Goal: Transaction & Acquisition: Purchase product/service

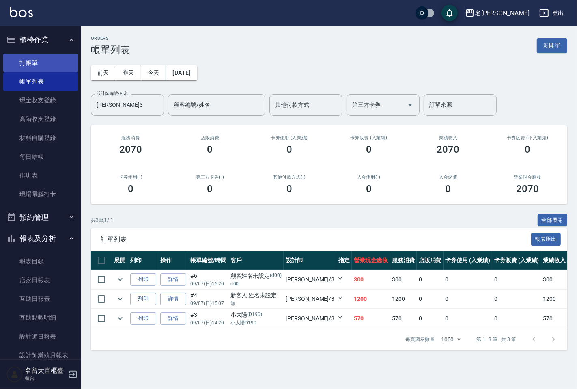
click at [37, 57] on link "打帳單" at bounding box center [40, 63] width 75 height 19
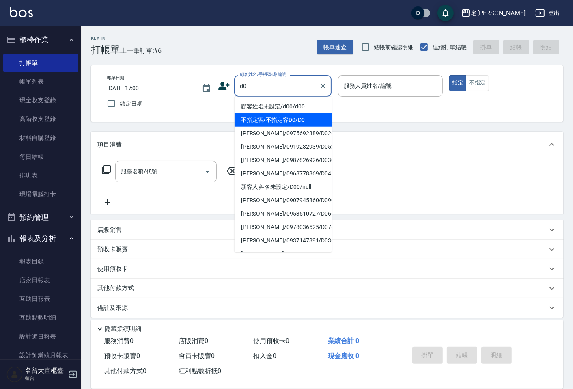
type input "不指定客/不指定客D0/D0"
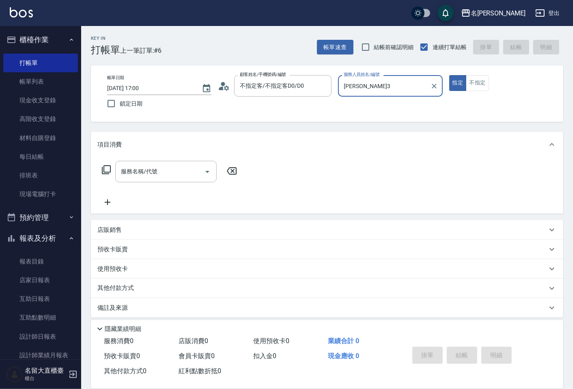
type input "[PERSON_NAME]3"
click at [449, 75] on button "指定" at bounding box center [457, 83] width 17 height 16
type button "true"
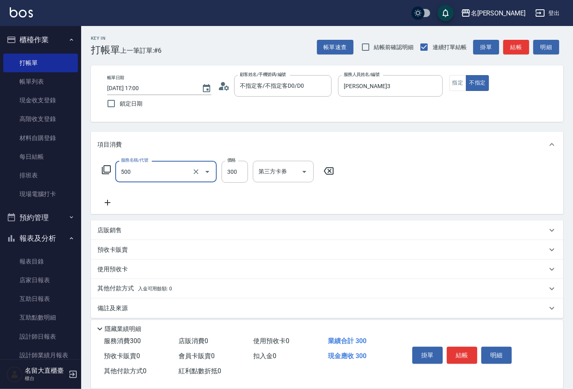
type input "洗髮(500)"
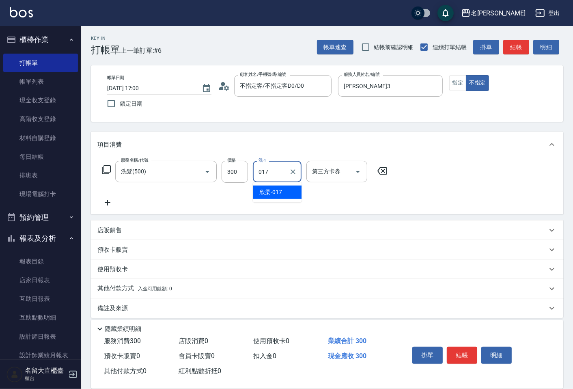
type input "欣柔-017"
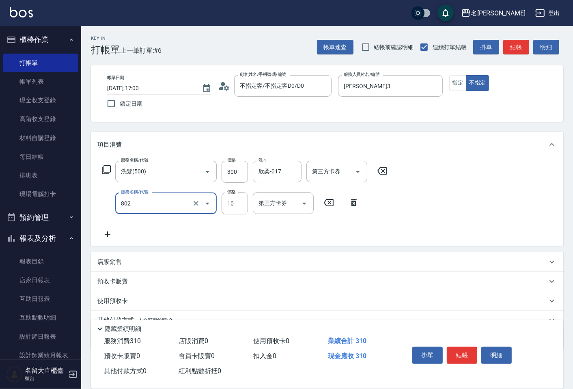
type input "潤絲(802)"
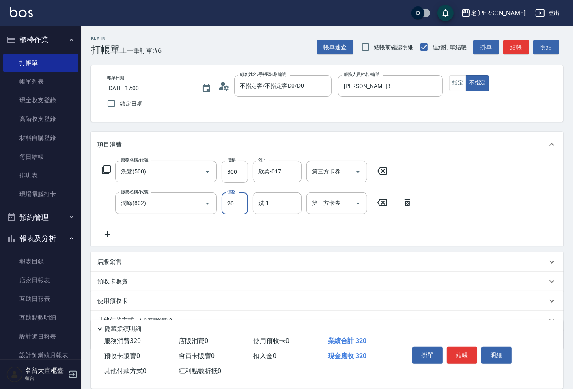
type input "20"
type input "欣柔-017"
click at [458, 347] on button "結帳" at bounding box center [462, 355] width 30 height 17
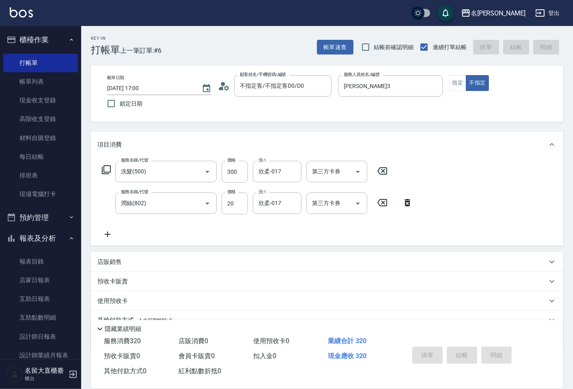
type input "[DATE] 17:01"
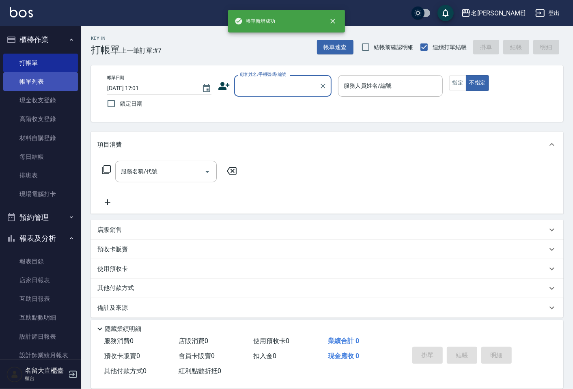
click at [34, 81] on link "帳單列表" at bounding box center [40, 81] width 75 height 19
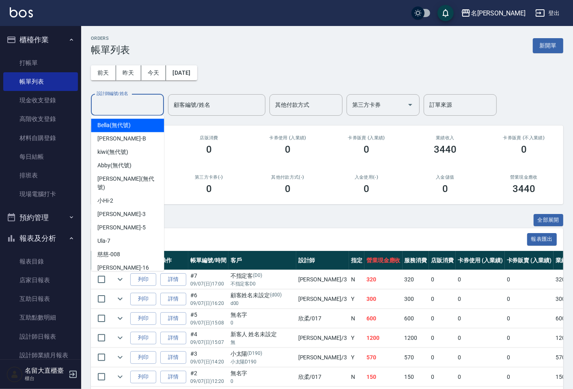
click at [133, 101] on input "設計師編號/姓名" at bounding box center [128, 105] width 66 height 14
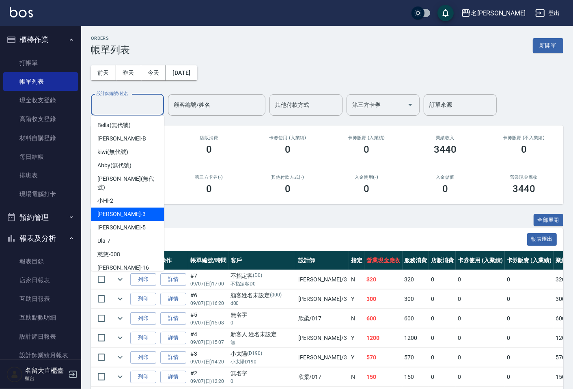
click at [108, 212] on div "[PERSON_NAME]3" at bounding box center [127, 213] width 73 height 13
type input "[PERSON_NAME]3"
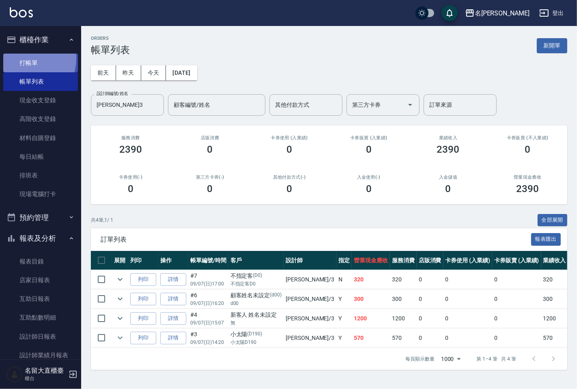
click at [21, 58] on link "打帳單" at bounding box center [40, 63] width 75 height 19
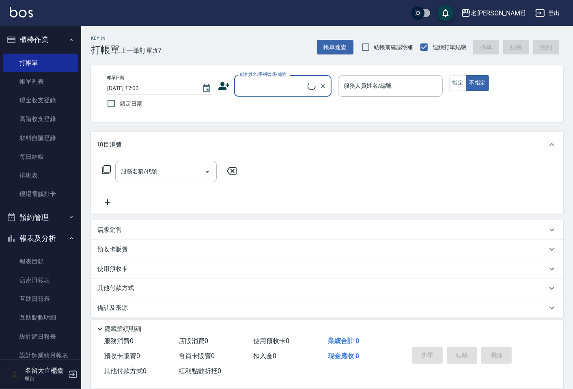
click at [263, 89] on input "顧客姓名/手機號碼/編號" at bounding box center [273, 86] width 70 height 14
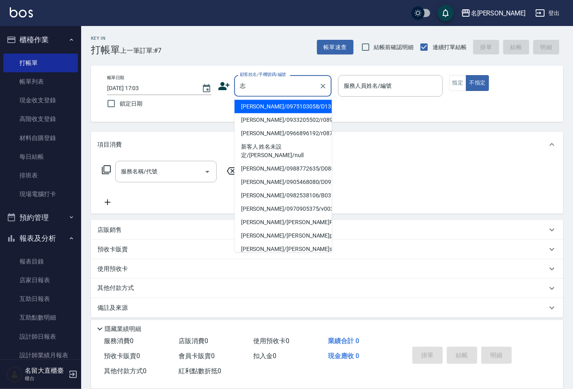
type input "[PERSON_NAME]/0975103058/D136"
type input "[PERSON_NAME]3"
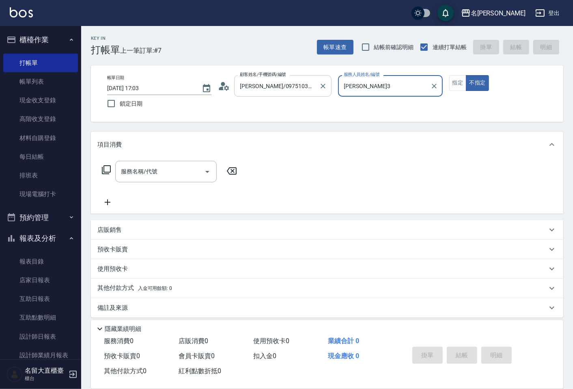
click at [466, 75] on button "不指定" at bounding box center [477, 83] width 23 height 16
type button "false"
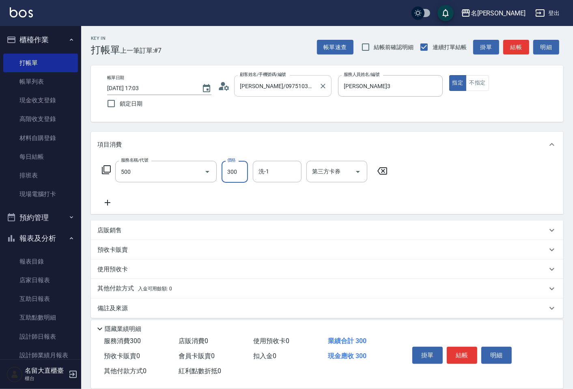
type input "洗髮(500)"
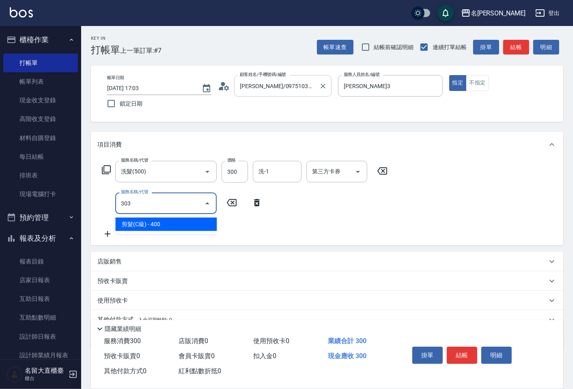
type input "剪髮(C級)(303)"
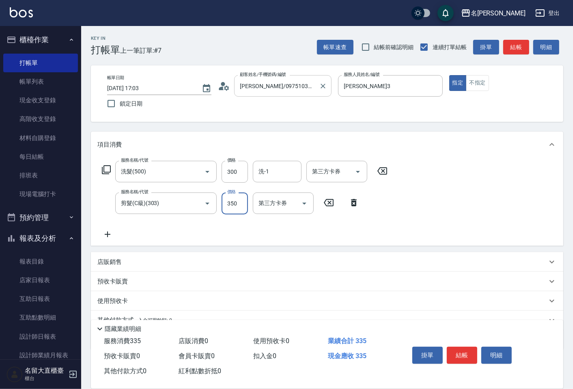
type input "350"
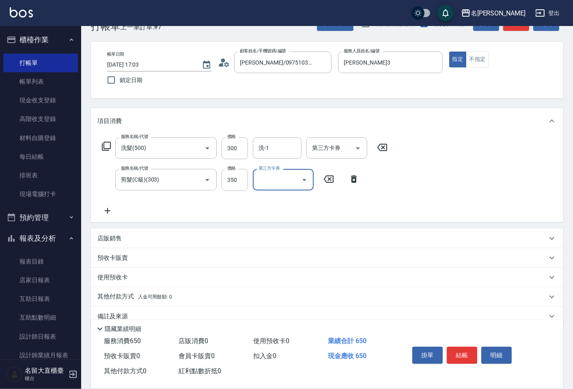
scroll to position [37, 0]
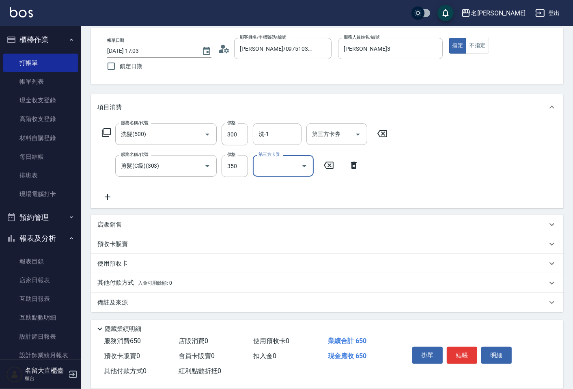
click at [112, 279] on p "其他付款方式 入金可用餘額: 0" at bounding box center [134, 282] width 75 height 9
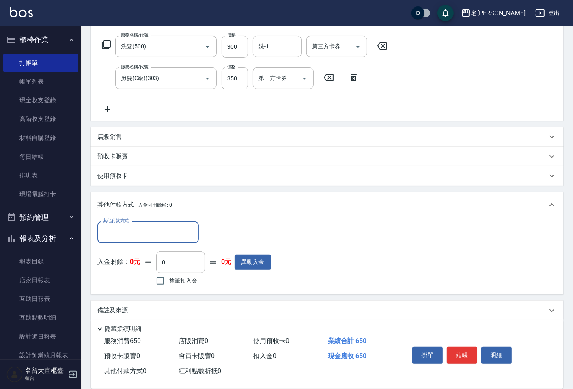
scroll to position [131, 0]
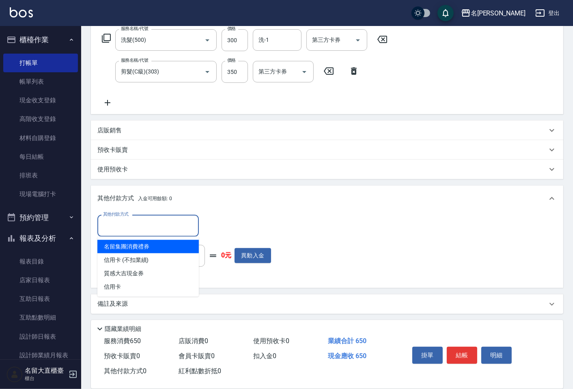
click at [133, 221] on input "其他付款方式" at bounding box center [148, 225] width 94 height 14
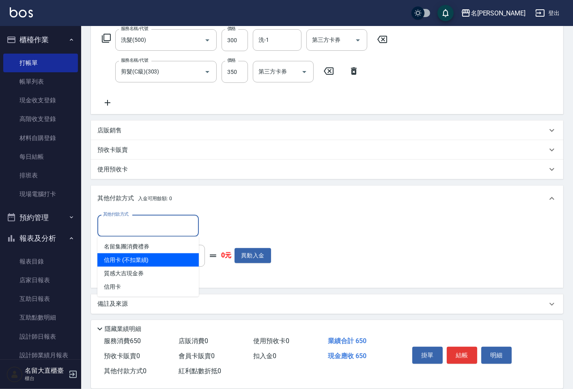
type input "信用卡 (不扣業績)"
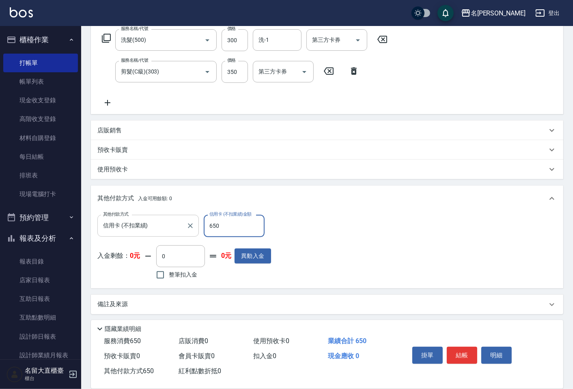
type input "650"
click at [461, 348] on button "結帳" at bounding box center [462, 355] width 30 height 17
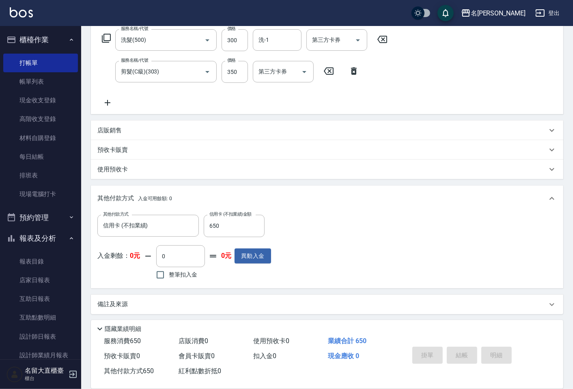
scroll to position [0, 0]
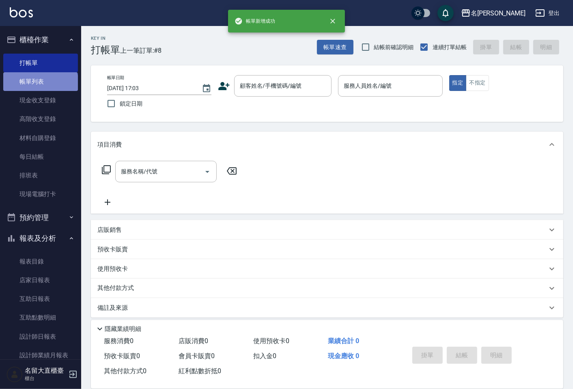
click at [40, 85] on link "帳單列表" at bounding box center [40, 81] width 75 height 19
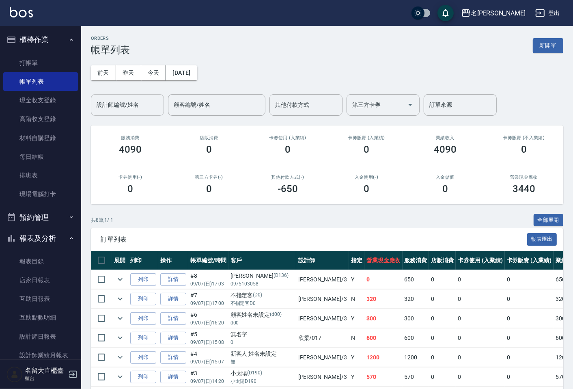
click at [120, 112] on div "設計師編號/姓名" at bounding box center [127, 105] width 73 height 22
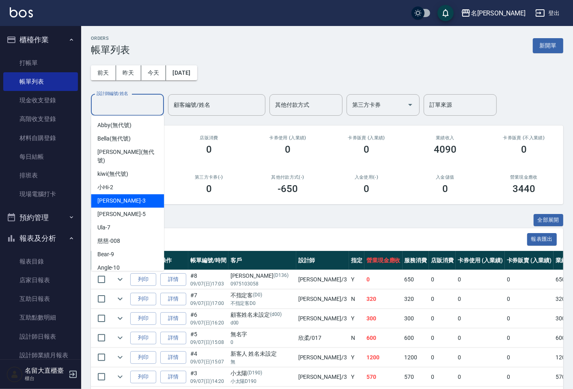
click at [125, 194] on div "[PERSON_NAME]3" at bounding box center [127, 200] width 73 height 13
type input "[PERSON_NAME]3"
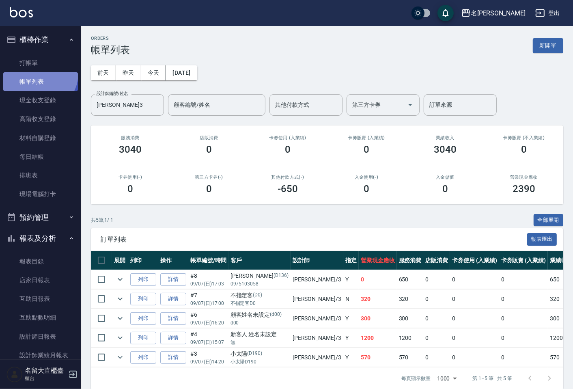
drag, startPoint x: 144, startPoint y: 167, endPoint x: 38, endPoint y: 73, distance: 141.7
click at [38, 73] on link "帳單列表" at bounding box center [40, 81] width 75 height 19
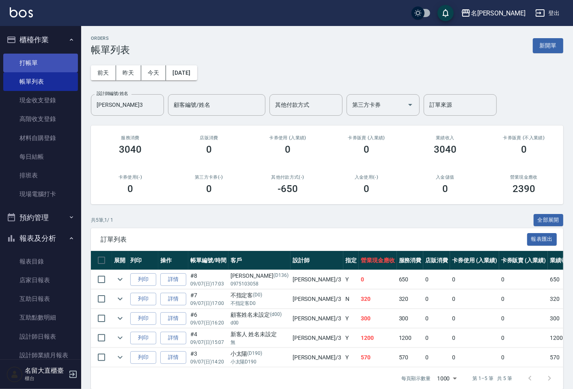
click at [38, 65] on link "打帳單" at bounding box center [40, 63] width 75 height 19
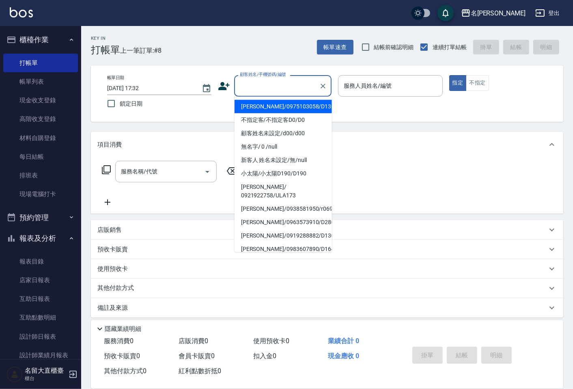
click at [271, 84] on input "顧客姓名/手機號碼/編號" at bounding box center [277, 86] width 78 height 14
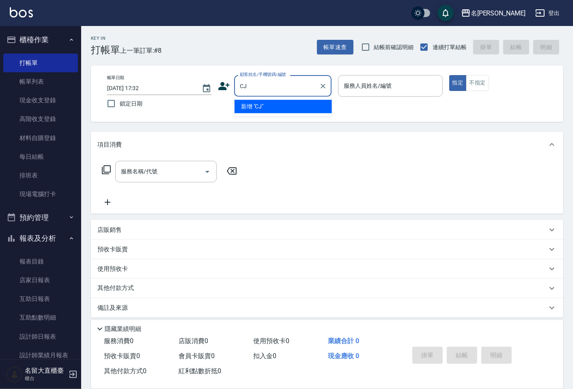
type input "C"
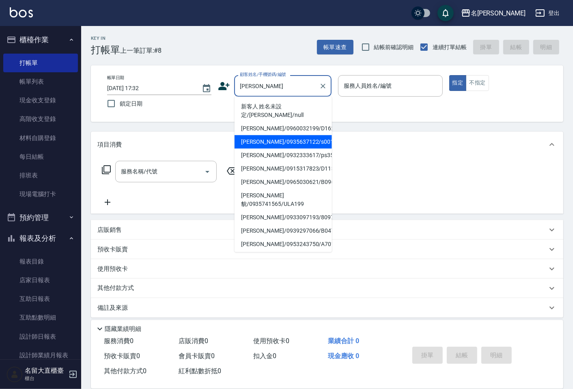
type input "[PERSON_NAME]/0935637122/s0015"
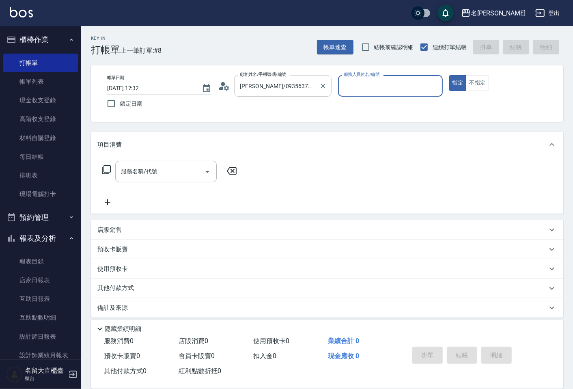
type input "[PERSON_NAME]3"
click at [449, 75] on button "指定" at bounding box center [457, 83] width 17 height 16
type button "true"
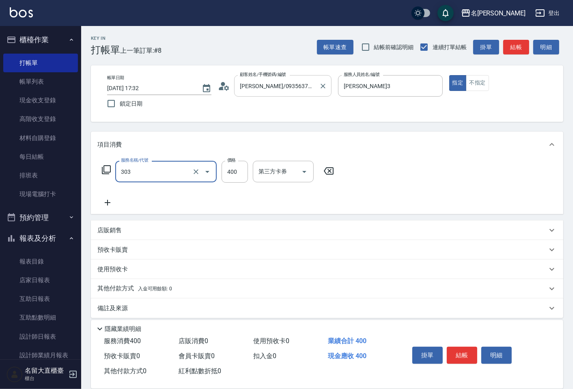
type input "剪髮(C級)(303)"
click at [520, 48] on button "結帳" at bounding box center [516, 47] width 26 height 15
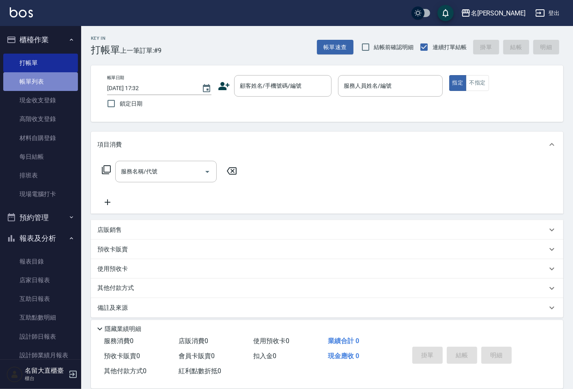
click at [42, 84] on link "帳單列表" at bounding box center [40, 81] width 75 height 19
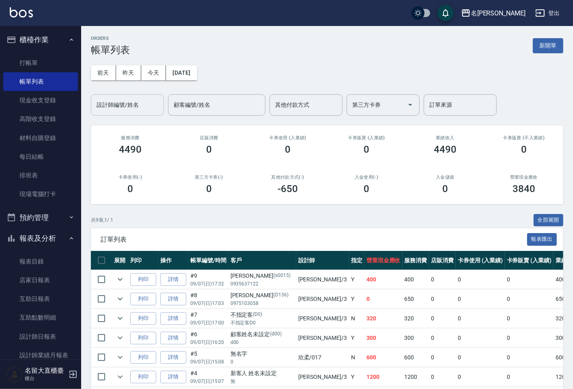
drag, startPoint x: 116, startPoint y: 103, endPoint x: 116, endPoint y: 110, distance: 6.9
click at [116, 103] on input "設計師編號/姓名" at bounding box center [128, 105] width 66 height 14
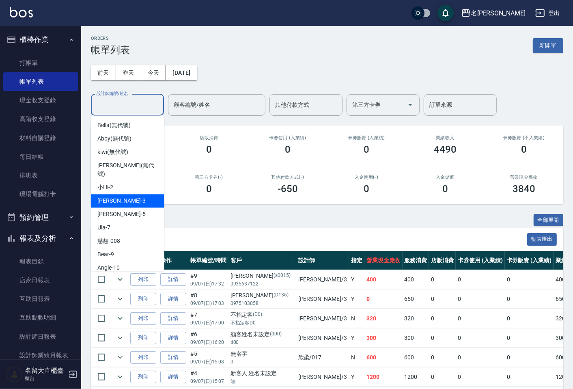
click at [140, 194] on div "[PERSON_NAME]3" at bounding box center [127, 200] width 73 height 13
type input "[PERSON_NAME]3"
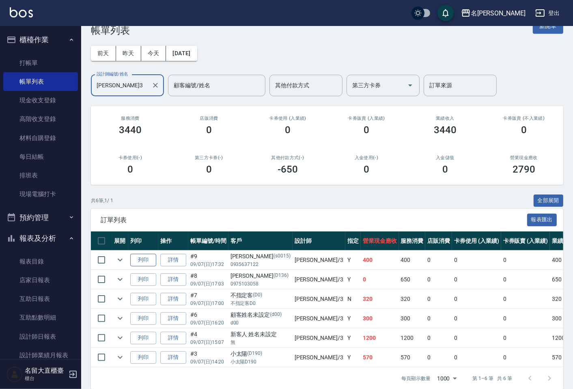
scroll to position [37, 0]
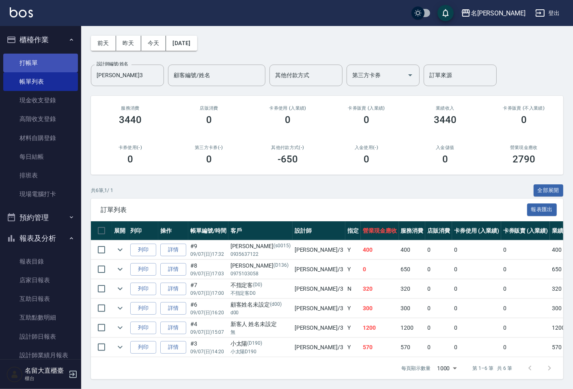
click at [39, 66] on link "打帳單" at bounding box center [40, 63] width 75 height 19
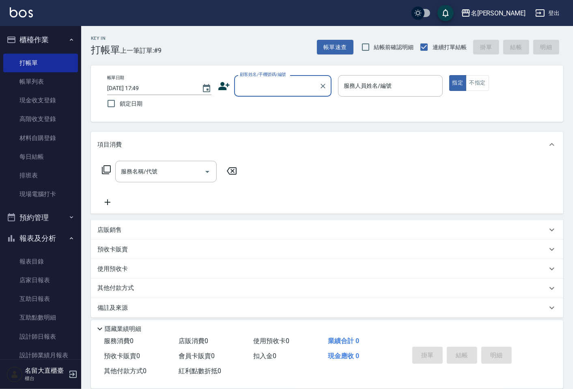
click at [263, 84] on input "顧客姓名/手機號碼/編號" at bounding box center [277, 86] width 78 height 14
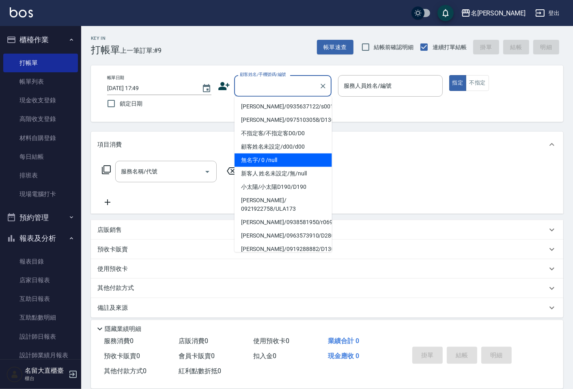
click at [271, 157] on li "無名字/ 0 /null" at bounding box center [283, 159] width 97 height 13
type input "無名字/ 0 /null"
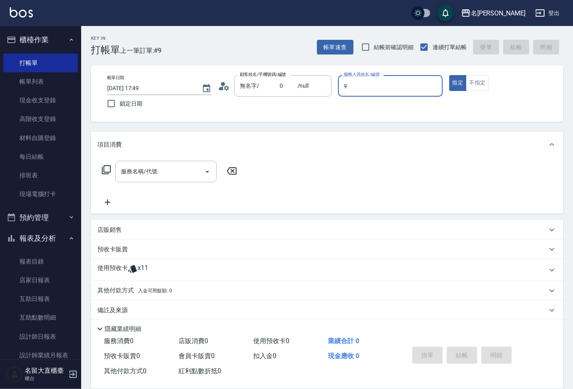
type input "Bear-9"
type button "true"
click at [103, 170] on icon at bounding box center [106, 169] width 9 height 9
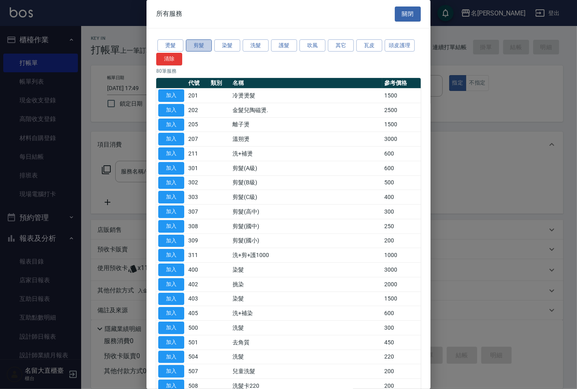
click at [201, 46] on button "剪髮" at bounding box center [199, 45] width 26 height 13
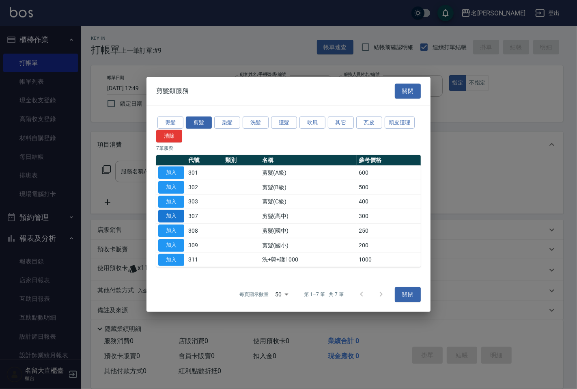
click at [168, 215] on button "加入" at bounding box center [171, 216] width 26 height 13
type input "剪髮(高中)(307)"
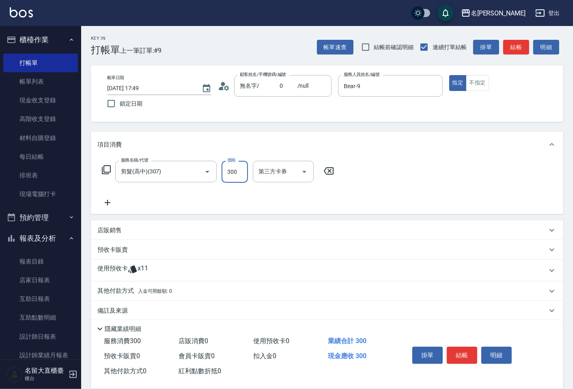
click at [232, 179] on input "300" at bounding box center [235, 172] width 26 height 22
type input "350"
click at [481, 79] on button "不指定" at bounding box center [477, 83] width 23 height 16
click at [513, 45] on button "結帳" at bounding box center [516, 47] width 26 height 15
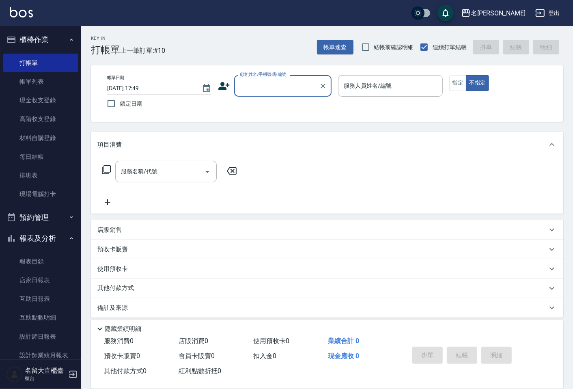
click at [290, 95] on div "顧客姓名/手機號碼/編號" at bounding box center [282, 86] width 97 height 22
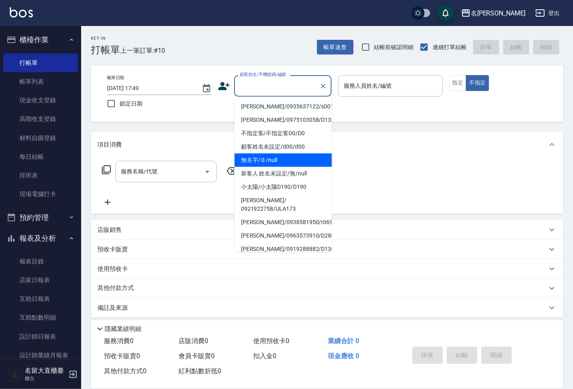
click at [247, 164] on li "無名字/ 0 /null" at bounding box center [283, 159] width 97 height 13
type input "無名字/ 0 /null"
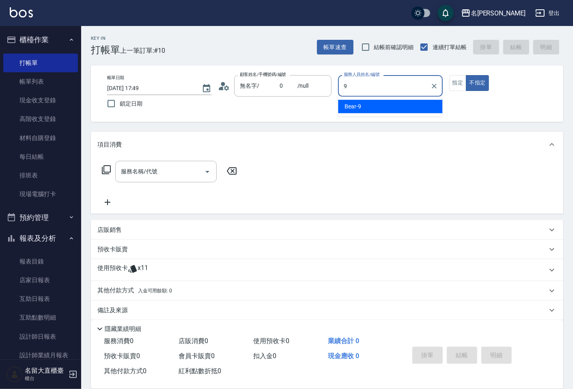
type input "Bear-9"
type button "false"
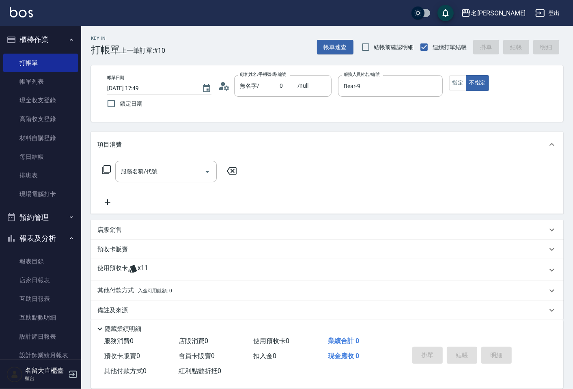
click at [102, 170] on icon at bounding box center [106, 170] width 10 height 10
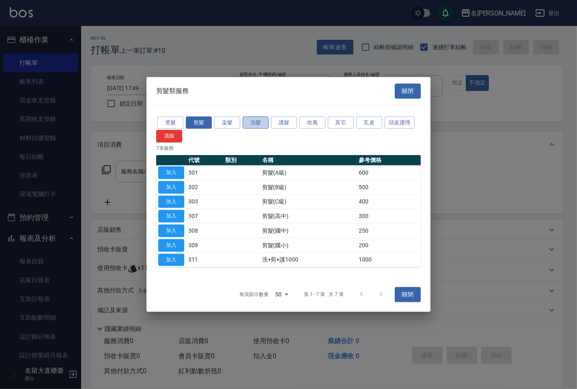
click at [253, 124] on button "洗髮" at bounding box center [256, 122] width 26 height 13
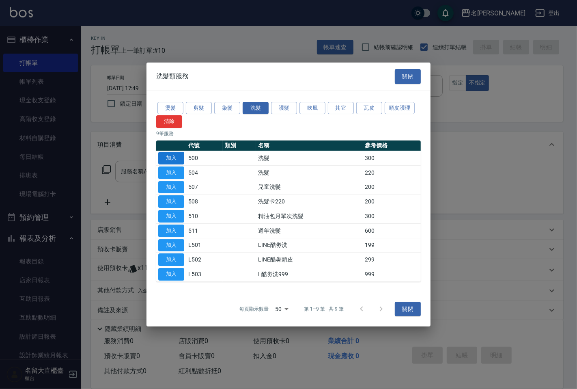
click at [164, 160] on button "加入" at bounding box center [171, 158] width 26 height 13
type input "洗髮(500)"
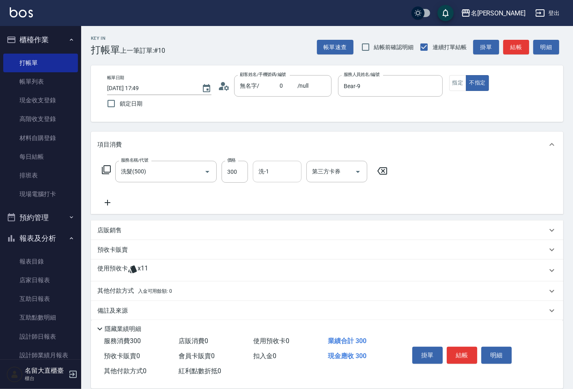
click at [286, 169] on input "洗-1" at bounding box center [276, 171] width 41 height 14
drag, startPoint x: 275, startPoint y: 188, endPoint x: 436, endPoint y: 88, distance: 189.4
click at [275, 188] on span "欣柔 -017" at bounding box center [270, 192] width 23 height 9
type input "欣柔-017"
click at [513, 49] on button "結帳" at bounding box center [516, 47] width 26 height 15
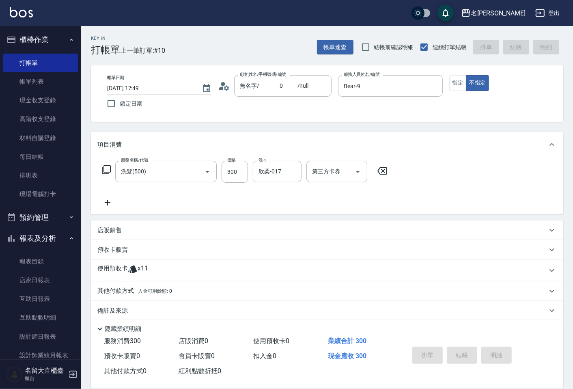
type input "[DATE] 17:50"
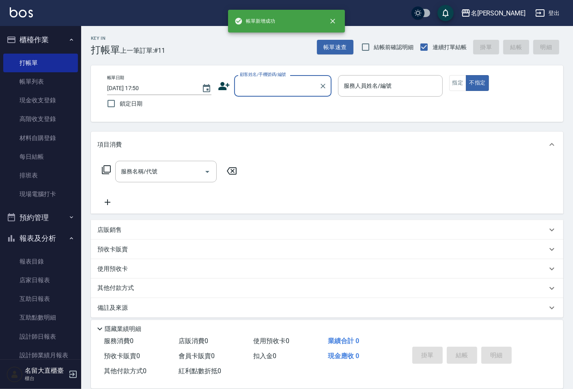
click at [258, 90] on input "顧客姓名/手機號碼/編號" at bounding box center [277, 86] width 78 height 14
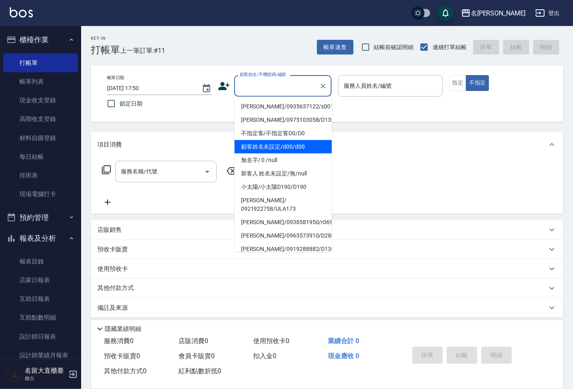
drag, startPoint x: 256, startPoint y: 152, endPoint x: 252, endPoint y: 159, distance: 8.5
click at [256, 152] on li "顧客姓名未設定/d00/d00" at bounding box center [283, 146] width 97 height 13
type input "顧客姓名未設定/d00/d00"
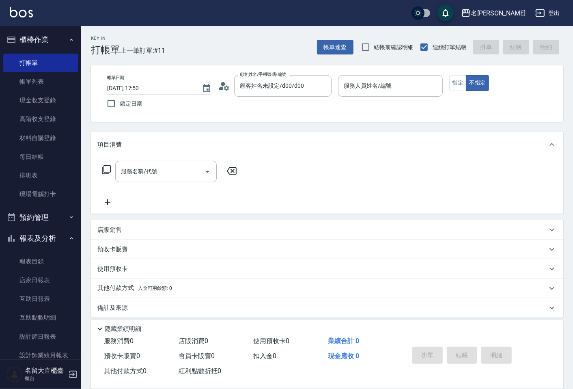
click at [252, 160] on div "服務名稱/代號 服務名稱/代號" at bounding box center [327, 185] width 472 height 56
click at [357, 82] on input "服務人員姓名/編號" at bounding box center [390, 86] width 97 height 14
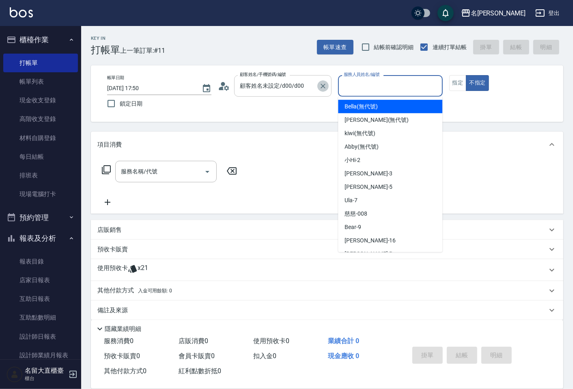
click at [321, 82] on icon "Clear" at bounding box center [323, 86] width 8 height 8
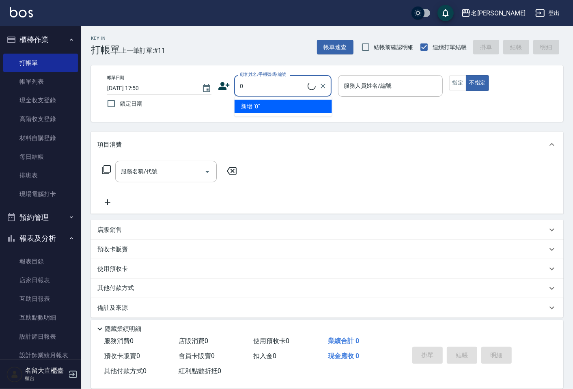
type input "0"
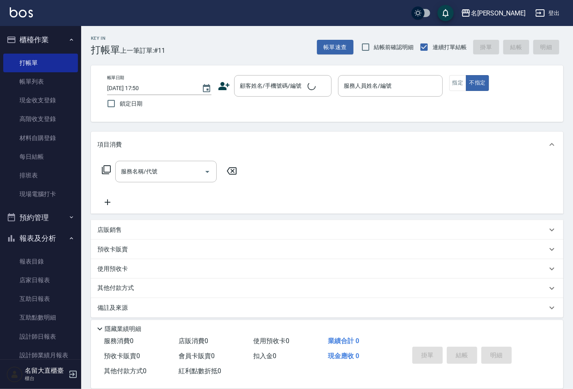
click at [257, 154] on div "項目消費" at bounding box center [327, 144] width 472 height 26
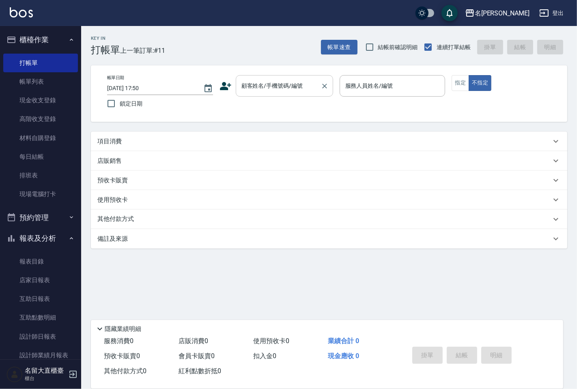
drag, startPoint x: 303, startPoint y: 72, endPoint x: 301, endPoint y: 76, distance: 4.7
click at [303, 74] on div "帳單日期 [DATE] 17:50 鎖定日期 顧客姓名/手機號碼/編號 顧客姓名/手機號碼/編號 服務人員姓名/編號 服務人員姓名/編號 指定 不指定" at bounding box center [329, 93] width 476 height 56
click at [270, 95] on div "顧客姓名/手機號碼/編號" at bounding box center [284, 86] width 97 height 22
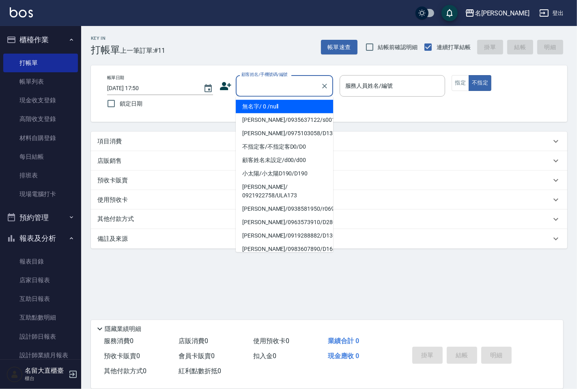
click at [284, 101] on li "無名字/ 0 /null" at bounding box center [284, 106] width 97 height 13
type input "無名字/ 0 /null"
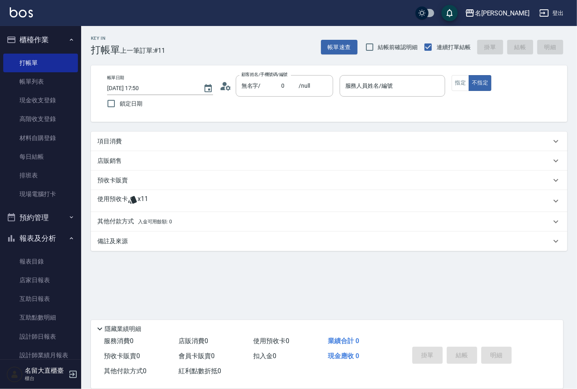
click at [187, 144] on div "項目消費" at bounding box center [324, 141] width 454 height 9
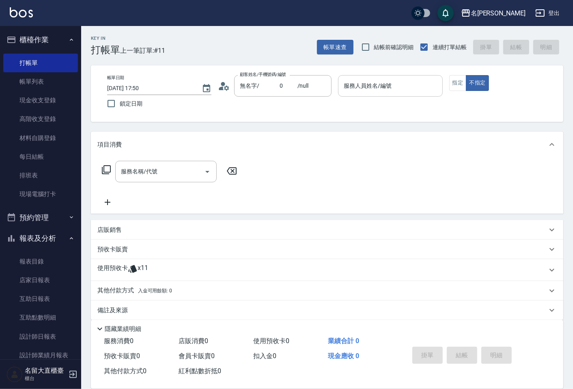
click at [367, 84] on input "服務人員姓名/編號" at bounding box center [390, 86] width 97 height 14
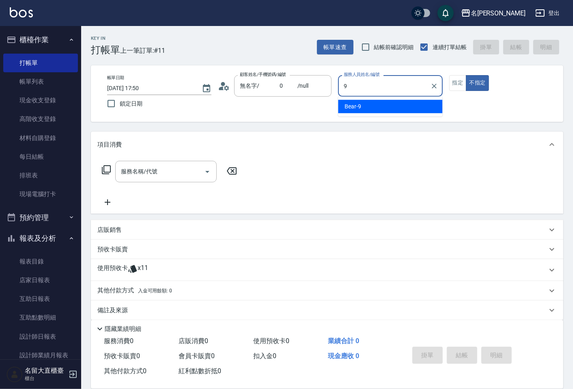
type input "Bear-9"
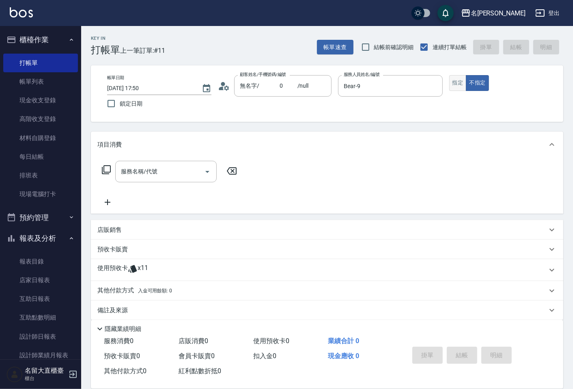
click at [459, 85] on button "指定" at bounding box center [457, 83] width 17 height 16
click at [102, 169] on icon at bounding box center [106, 169] width 9 height 9
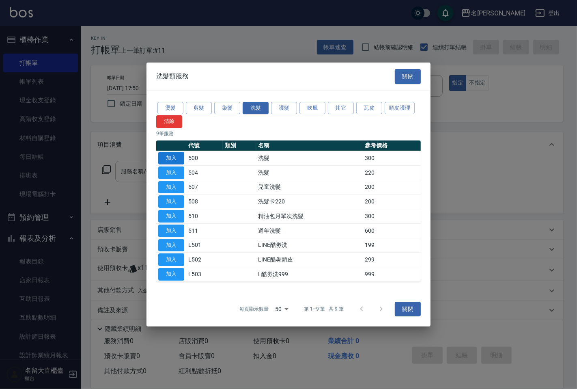
click at [173, 157] on button "加入" at bounding box center [171, 158] width 26 height 13
type input "洗髮(500)"
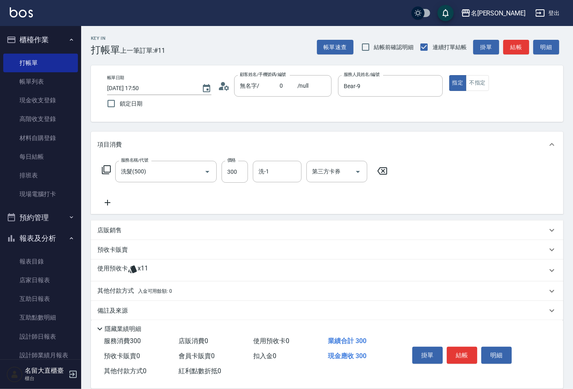
click at [105, 168] on icon at bounding box center [106, 170] width 10 height 10
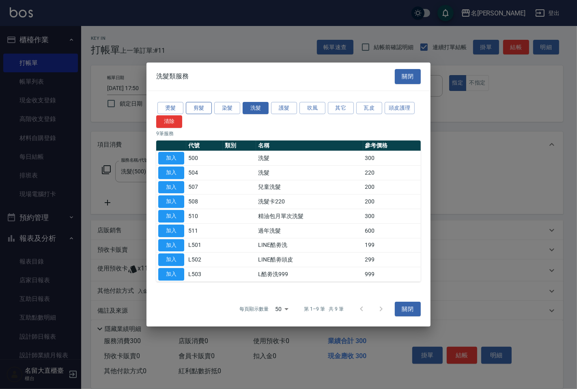
click at [204, 108] on button "剪髮" at bounding box center [199, 108] width 26 height 13
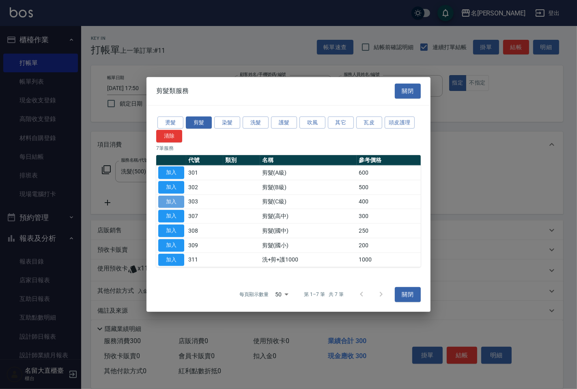
click at [170, 201] on button "加入" at bounding box center [171, 201] width 26 height 13
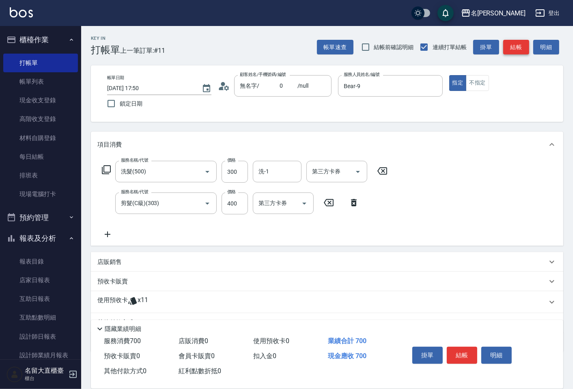
click at [512, 49] on button "結帳" at bounding box center [516, 47] width 26 height 15
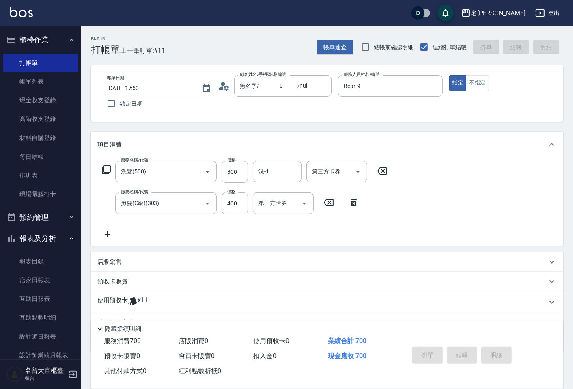
type input "[DATE] 17:51"
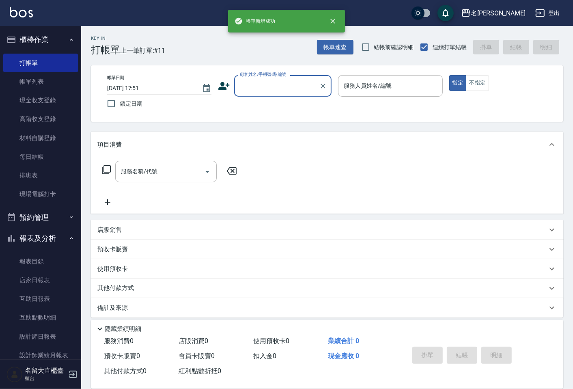
click at [245, 87] on input "顧客姓名/手機號碼/編號" at bounding box center [277, 86] width 78 height 14
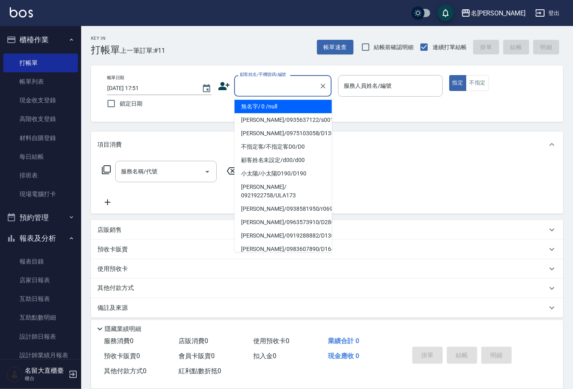
click at [257, 105] on li "無名字/ 0 /null" at bounding box center [283, 106] width 97 height 13
type input "無名字/ 0 /null"
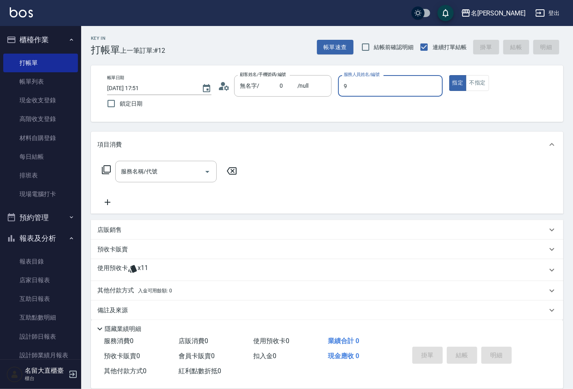
type input "Bear-9"
click at [106, 170] on icon at bounding box center [106, 170] width 10 height 10
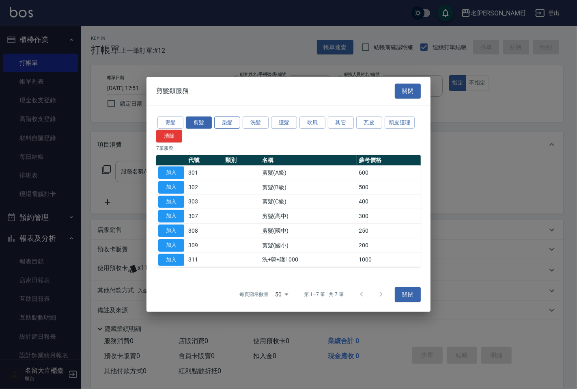
click at [222, 121] on button "染髮" at bounding box center [227, 122] width 26 height 13
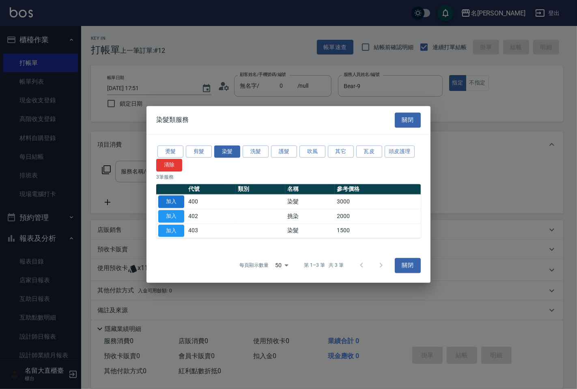
drag, startPoint x: 168, startPoint y: 200, endPoint x: 166, endPoint y: 196, distance: 4.2
click at [168, 199] on button "加入" at bounding box center [171, 201] width 26 height 13
type input "染髮(400)"
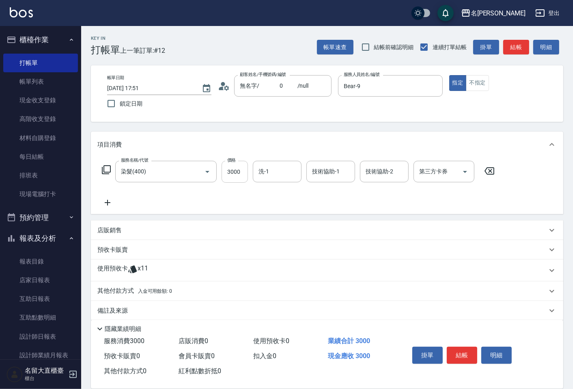
drag, startPoint x: 227, startPoint y: 174, endPoint x: 236, endPoint y: 161, distance: 15.1
click at [227, 174] on input "3000" at bounding box center [235, 172] width 26 height 22
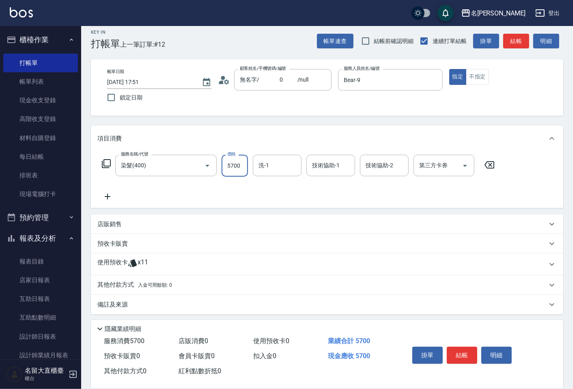
scroll to position [8, 0]
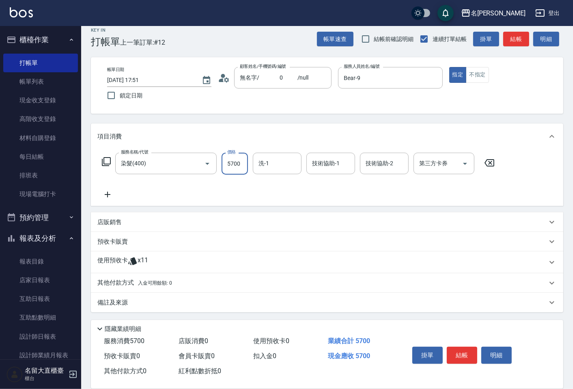
type input "5700"
click at [127, 280] on p "其他付款方式 入金可用餘額: 0" at bounding box center [134, 282] width 75 height 9
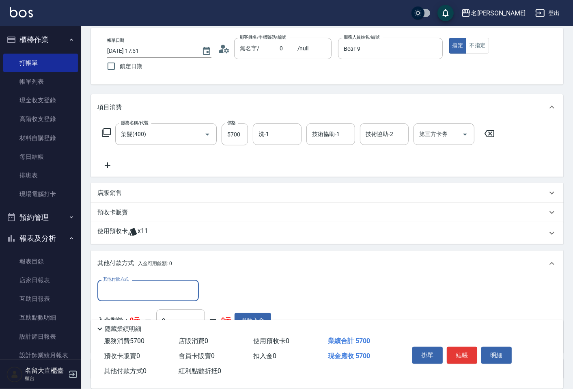
scroll to position [53, 0]
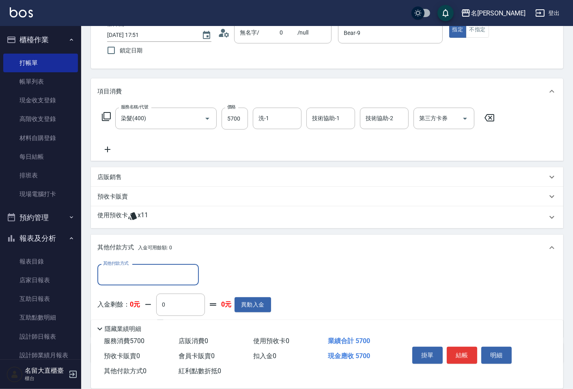
click at [133, 271] on input "其他付款方式" at bounding box center [148, 274] width 94 height 14
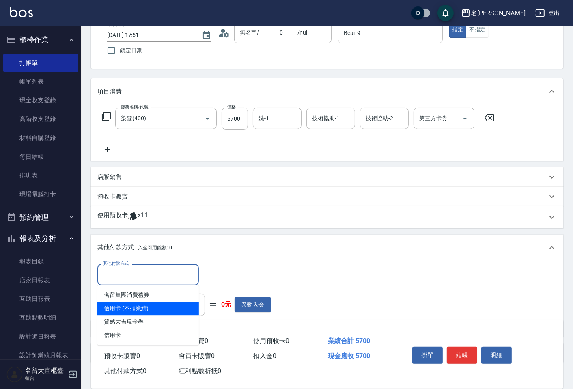
click at [140, 310] on span "信用卡 (不扣業績)" at bounding box center [147, 307] width 101 height 13
type input "信用卡 (不扣業績)"
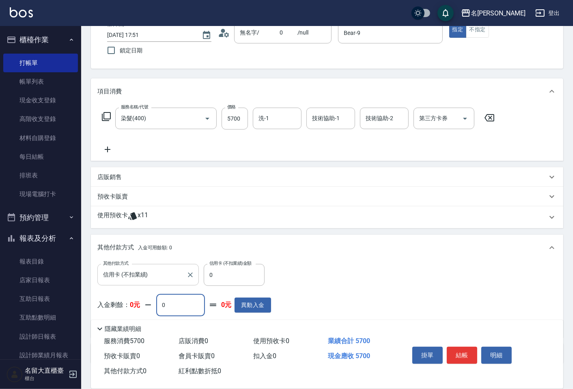
drag, startPoint x: 179, startPoint y: 299, endPoint x: 179, endPoint y: 275, distance: 24.8
click at [179, 296] on input "0" at bounding box center [180, 305] width 49 height 22
type input "0"
click at [215, 280] on input "0" at bounding box center [234, 275] width 61 height 22
type input "5700"
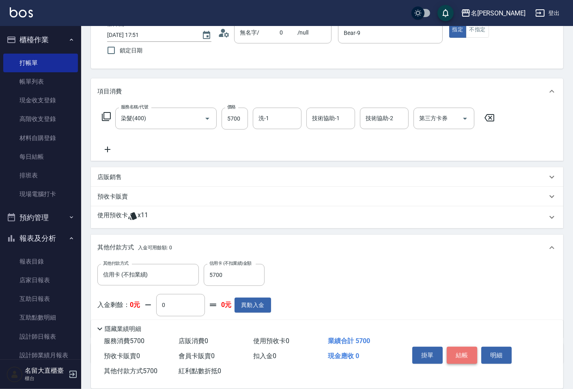
click at [458, 354] on button "結帳" at bounding box center [462, 355] width 30 height 17
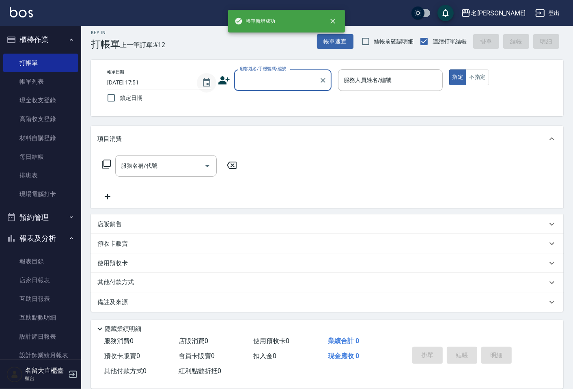
scroll to position [5, 0]
click at [252, 82] on input "顧客姓名/手機號碼/編號" at bounding box center [277, 80] width 78 height 14
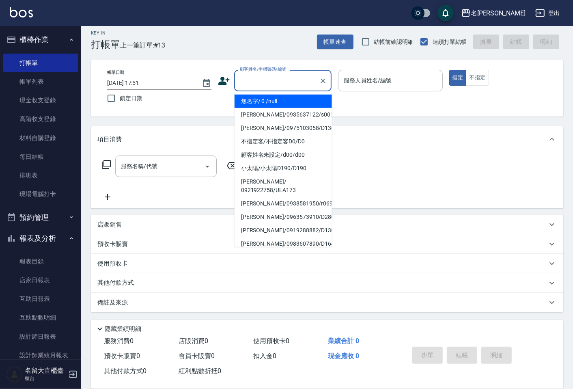
click at [256, 103] on li "無名字/ 0 /null" at bounding box center [283, 101] width 97 height 13
type input "無名字/ 0 /null"
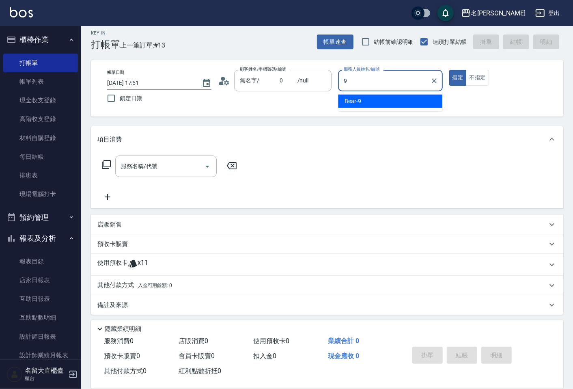
type input "Bear-9"
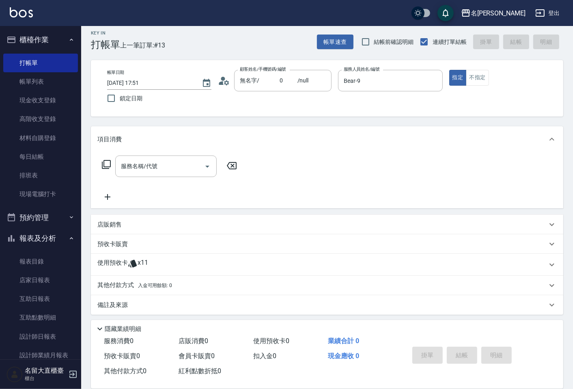
click at [106, 167] on icon at bounding box center [106, 164] width 9 height 9
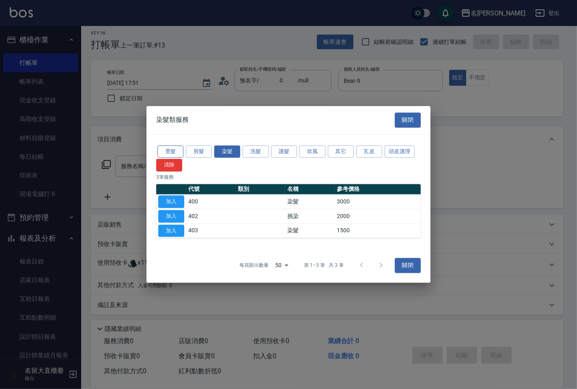
click at [171, 149] on button "燙髮" at bounding box center [170, 151] width 26 height 13
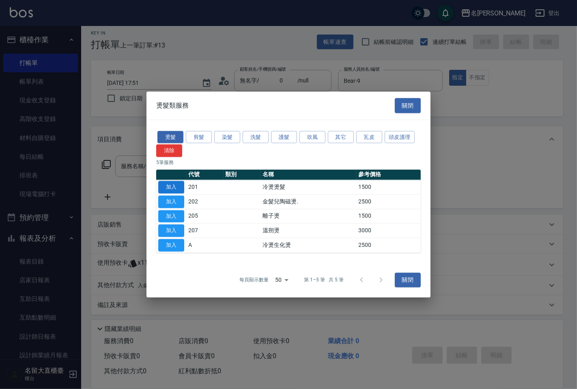
click at [168, 185] on button "加入" at bounding box center [171, 187] width 26 height 13
type input "冷燙燙髮(201)"
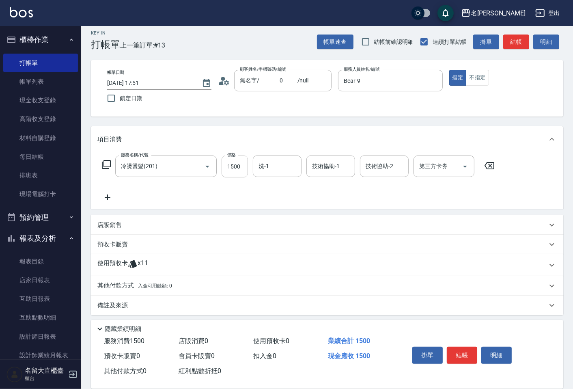
click at [235, 167] on input "1500" at bounding box center [235, 166] width 26 height 22
type input "1800"
click at [512, 43] on button "結帳" at bounding box center [516, 41] width 26 height 15
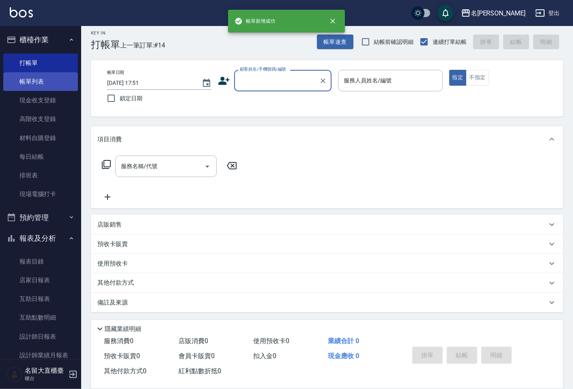
click at [62, 78] on link "帳單列表" at bounding box center [40, 81] width 75 height 19
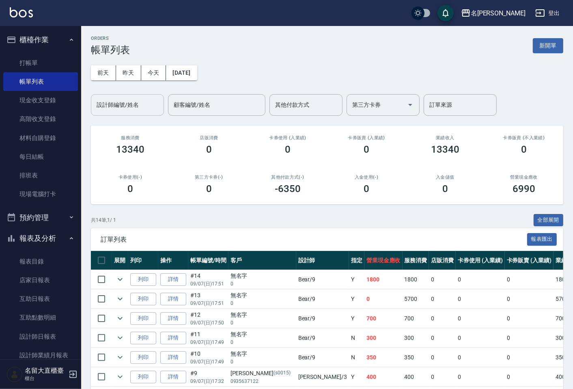
click at [118, 108] on input "設計師編號/姓名" at bounding box center [128, 105] width 66 height 14
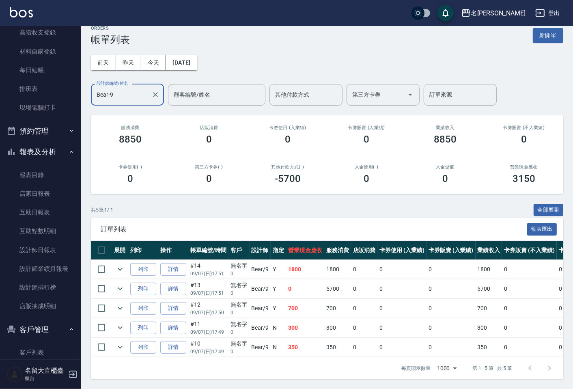
scroll to position [90, 0]
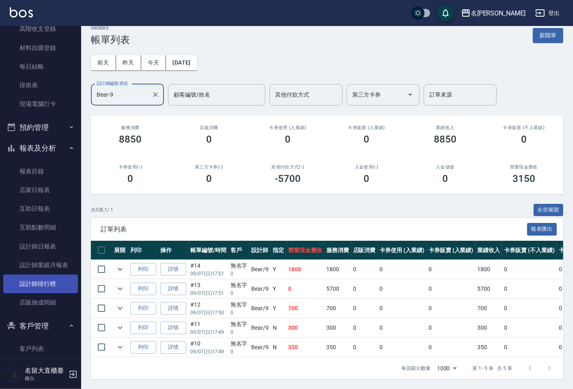
type input "Bear-9"
click at [43, 286] on link "設計師排行榜" at bounding box center [40, 283] width 75 height 19
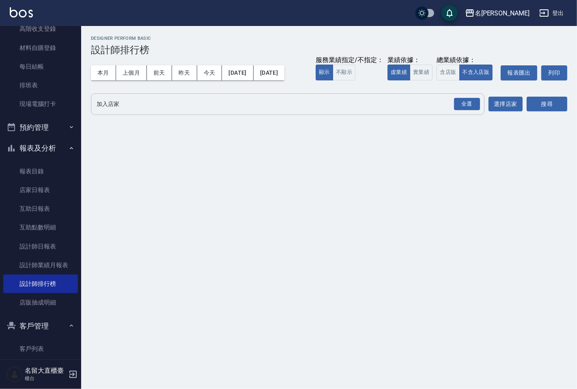
click at [124, 104] on input "加入店家" at bounding box center [282, 104] width 374 height 14
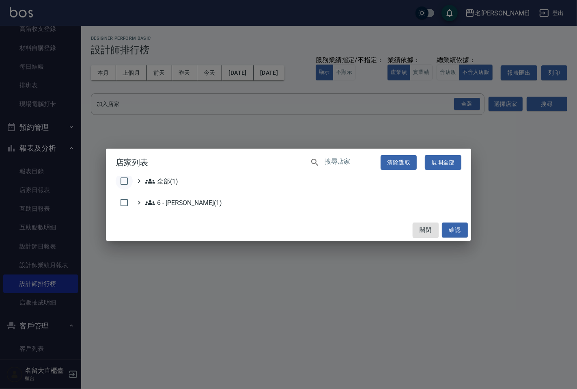
click at [124, 185] on input "checkbox" at bounding box center [124, 180] width 17 height 17
checkbox input "true"
click at [452, 237] on div "關閉 確認" at bounding box center [288, 230] width 365 height 22
click at [453, 235] on button "確認" at bounding box center [455, 229] width 26 height 15
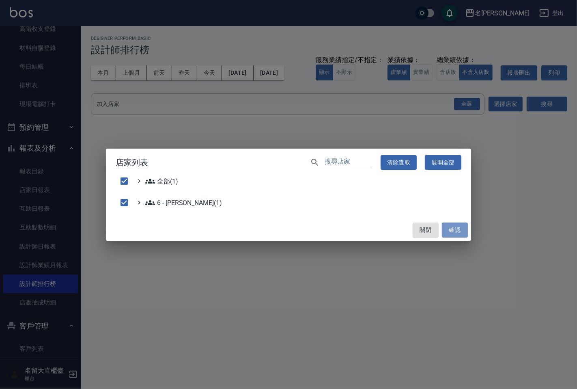
checkbox input "false"
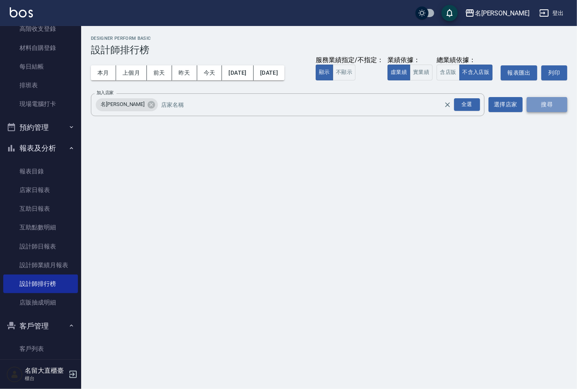
click at [542, 103] on button "搜尋" at bounding box center [547, 104] width 41 height 15
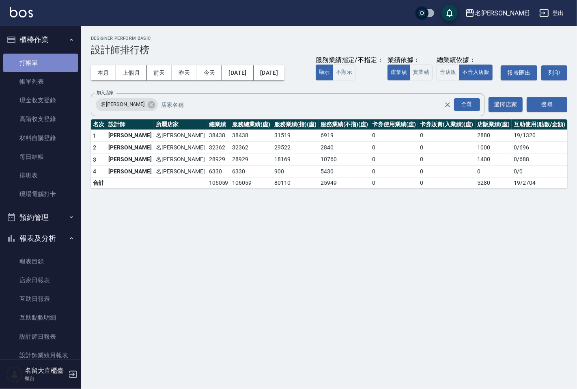
click at [47, 59] on link "打帳單" at bounding box center [40, 63] width 75 height 19
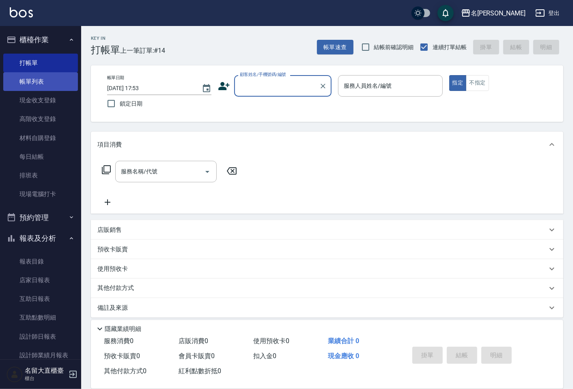
click at [35, 78] on link "帳單列表" at bounding box center [40, 81] width 75 height 19
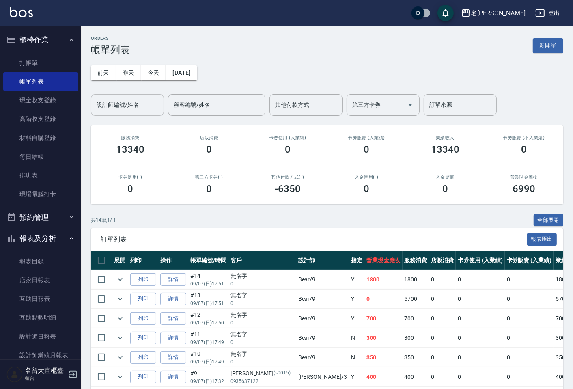
click at [116, 104] on input "設計師編號/姓名" at bounding box center [128, 105] width 66 height 14
type input "Bear-9"
